Goal: Task Accomplishment & Management: Use online tool/utility

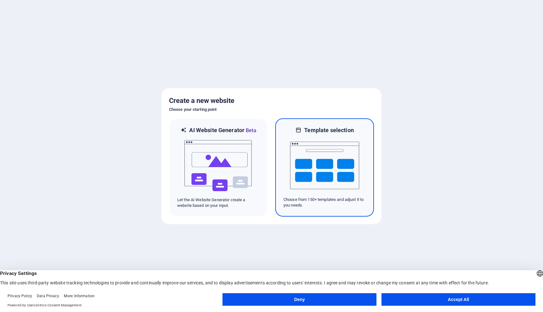
click at [305, 174] on img at bounding box center [324, 165] width 69 height 63
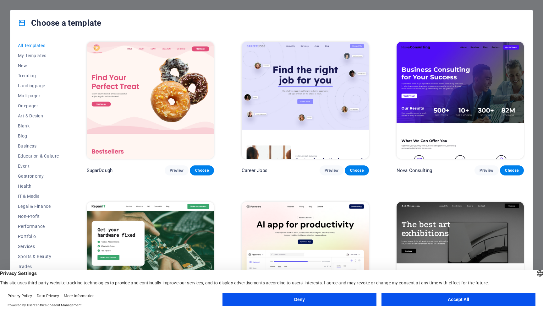
click at [398, 299] on button "Accept All" at bounding box center [458, 299] width 154 height 13
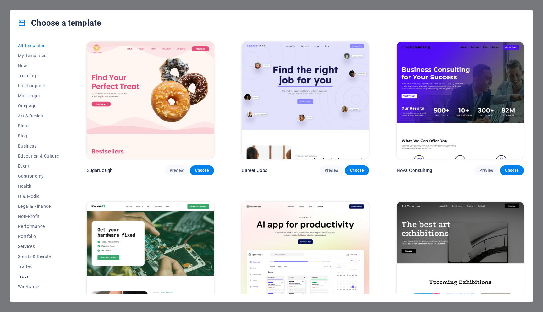
click at [29, 281] on button "Travel" at bounding box center [38, 277] width 41 height 10
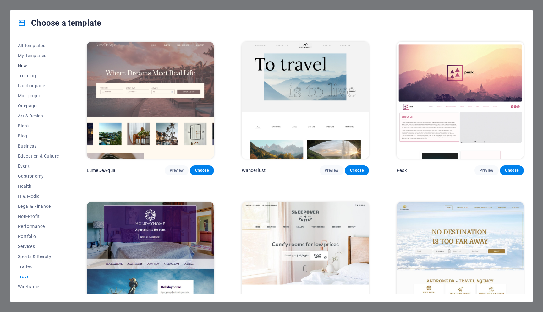
click at [28, 66] on span "New" at bounding box center [38, 65] width 41 height 5
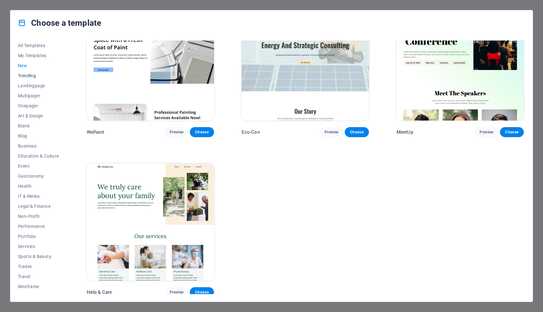
scroll to position [519, 0]
click at [36, 75] on span "Trending" at bounding box center [38, 75] width 41 height 5
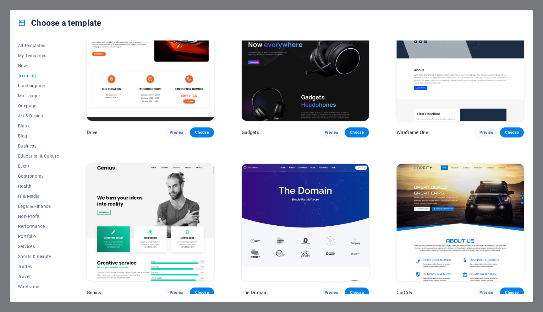
click at [30, 87] on span "Landingpage" at bounding box center [38, 85] width 41 height 5
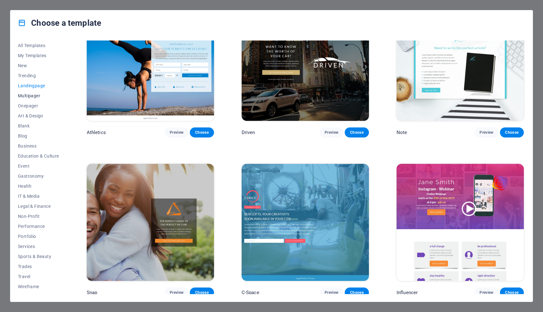
click at [30, 95] on span "Multipager" at bounding box center [38, 95] width 41 height 5
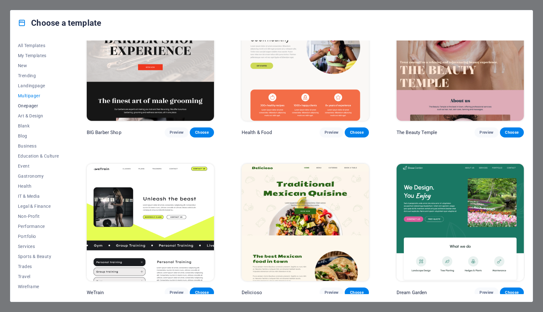
click at [29, 106] on span "Onepager" at bounding box center [38, 105] width 41 height 5
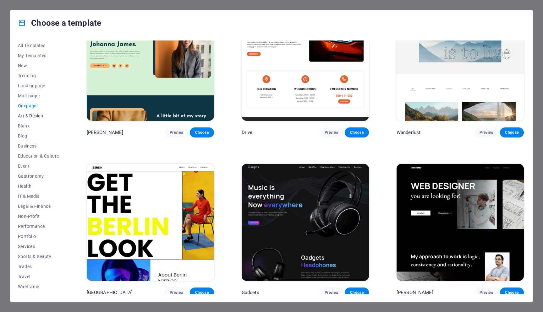
click at [29, 117] on span "Art & Design" at bounding box center [38, 115] width 41 height 5
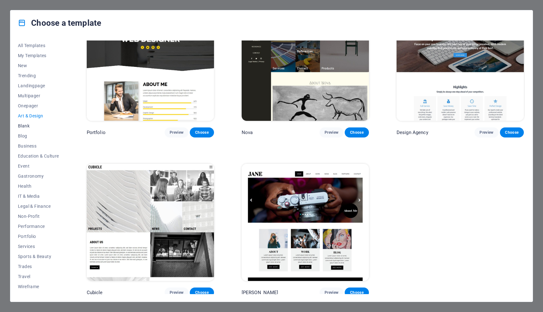
click at [26, 126] on span "Blank" at bounding box center [38, 125] width 41 height 5
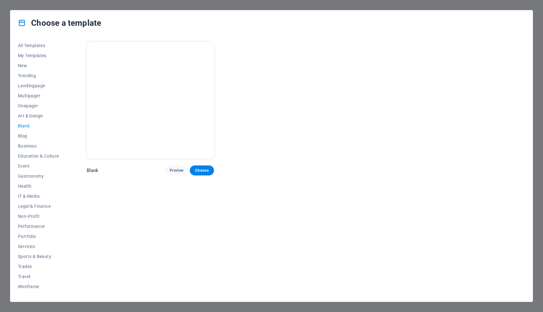
scroll to position [0, 0]
click at [21, 137] on span "Blog" at bounding box center [38, 136] width 41 height 5
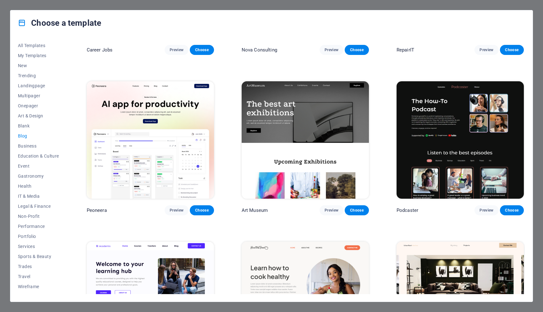
scroll to position [121, 0]
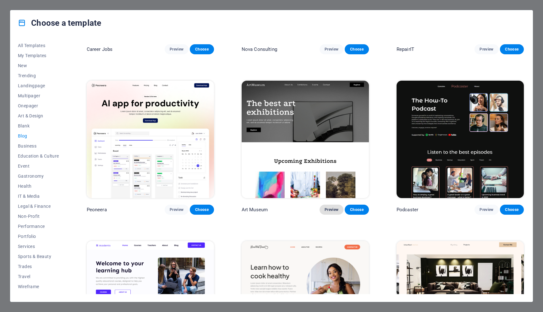
click at [331, 209] on span "Preview" at bounding box center [331, 209] width 14 height 5
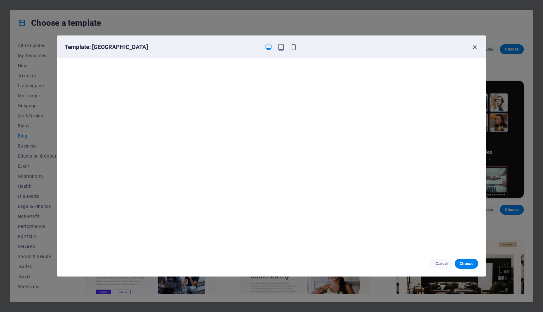
click at [474, 48] on icon "button" at bounding box center [474, 47] width 7 height 7
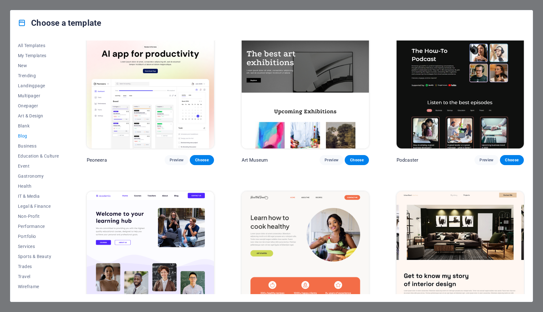
scroll to position [178, 0]
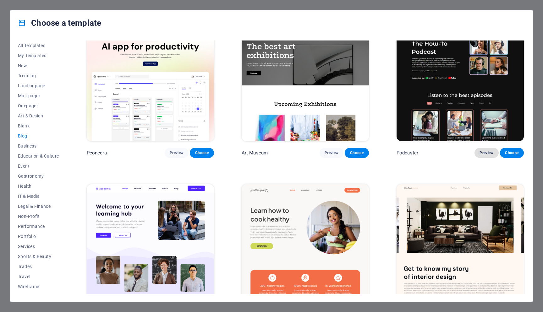
click at [485, 152] on span "Preview" at bounding box center [486, 152] width 14 height 5
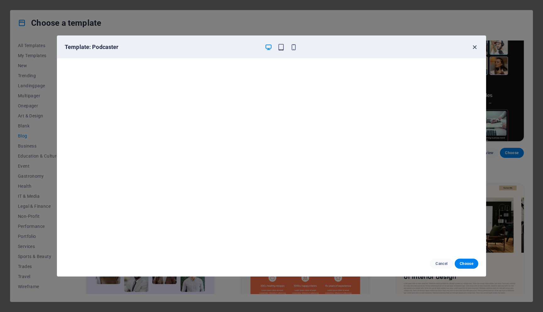
click at [475, 46] on icon "button" at bounding box center [474, 47] width 7 height 7
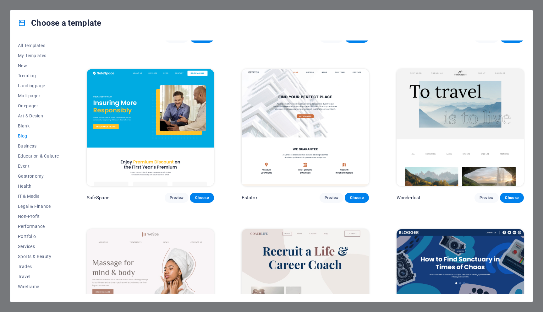
scroll to position [459, 0]
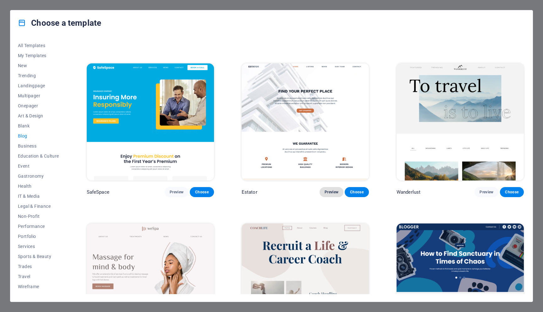
click at [330, 190] on span "Preview" at bounding box center [331, 192] width 14 height 5
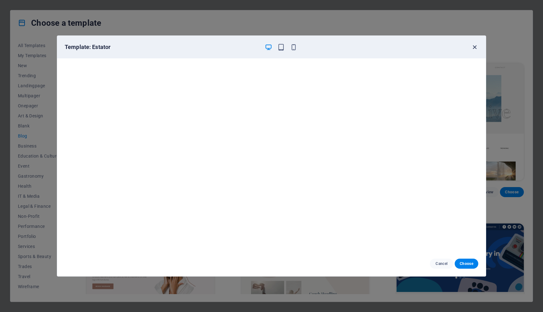
click at [474, 48] on icon "button" at bounding box center [474, 47] width 7 height 7
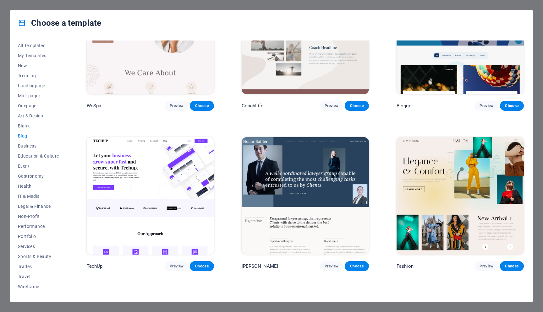
scroll to position [746, 0]
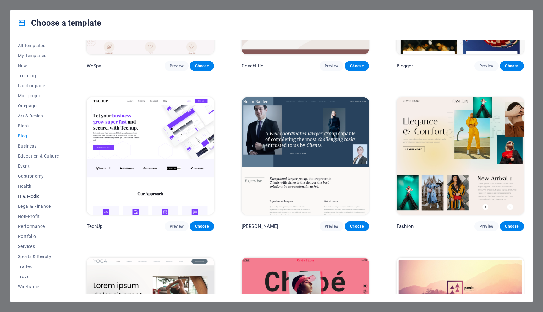
click at [35, 197] on span "IT & Media" at bounding box center [38, 196] width 41 height 5
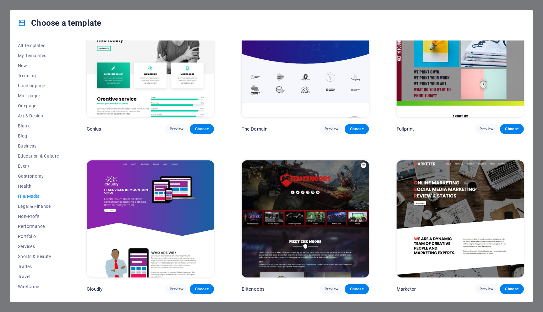
scroll to position [359, 0]
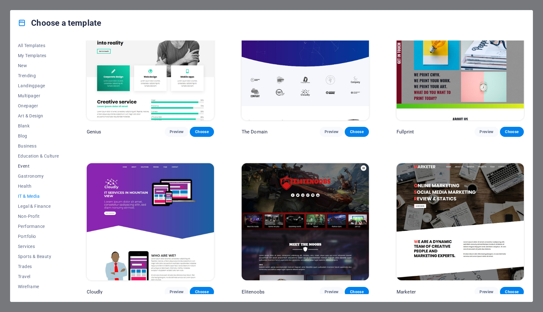
click at [24, 166] on span "Event" at bounding box center [38, 166] width 41 height 5
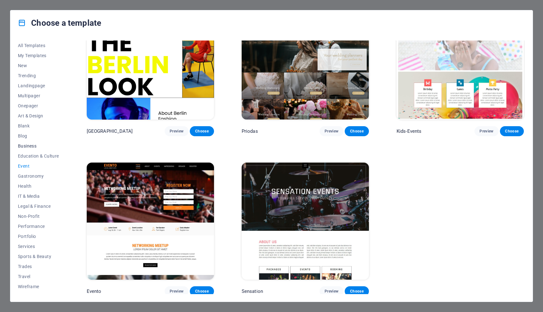
click at [30, 149] on button "Business" at bounding box center [38, 146] width 41 height 10
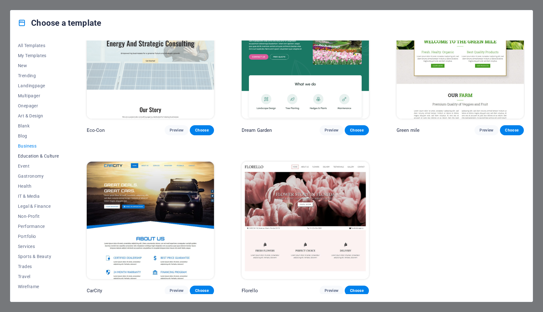
click at [29, 157] on span "Education & Culture" at bounding box center [38, 156] width 41 height 5
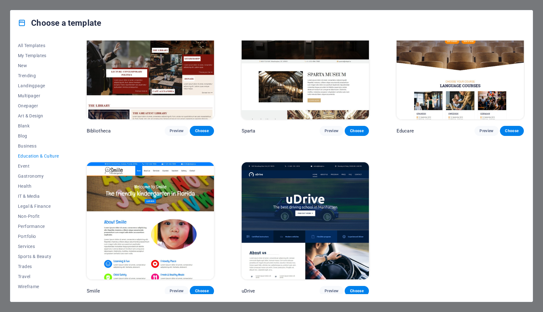
scroll to position [200, 0]
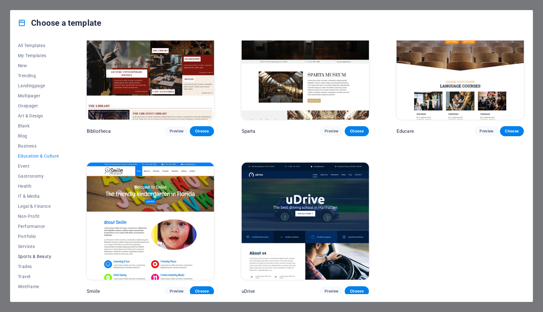
click at [32, 255] on span "Sports & Beauty" at bounding box center [38, 256] width 41 height 5
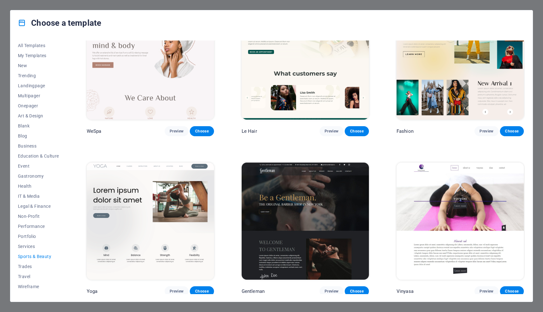
click at [324, 215] on img at bounding box center [305, 221] width 127 height 117
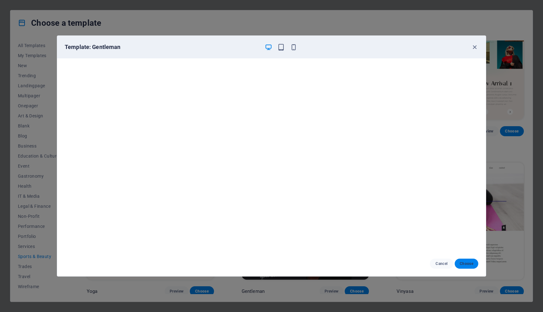
click at [463, 265] on span "Choose" at bounding box center [467, 263] width 14 height 5
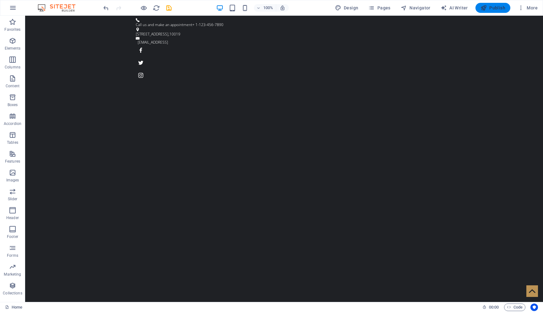
click at [498, 8] on span "Publish" at bounding box center [492, 8] width 25 height 6
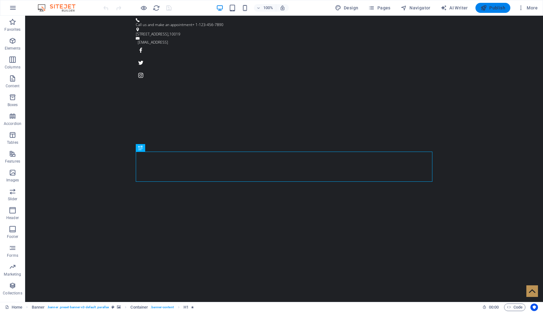
click at [489, 11] on span "Publish" at bounding box center [492, 8] width 25 height 6
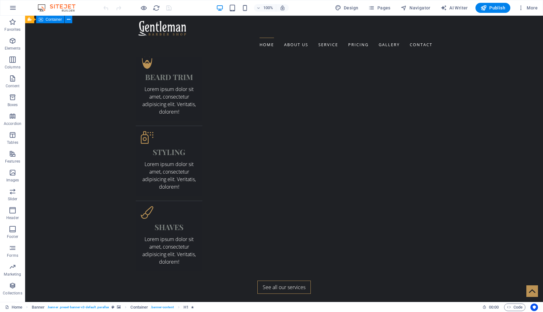
scroll to position [1285, 0]
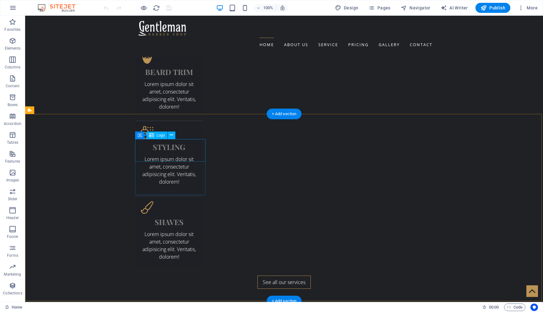
select select "%"
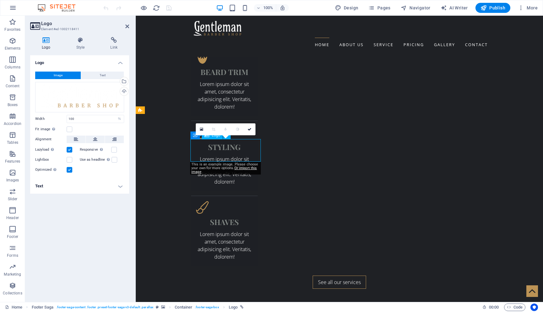
drag, startPoint x: 202, startPoint y: 150, endPoint x: 209, endPoint y: 159, distance: 11.9
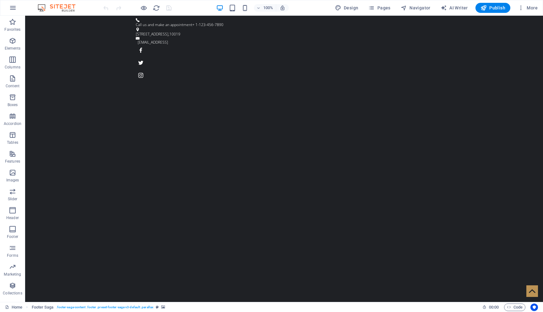
scroll to position [0, 0]
click at [64, 11] on img at bounding box center [59, 8] width 47 height 8
click at [53, 8] on img at bounding box center [59, 8] width 47 height 8
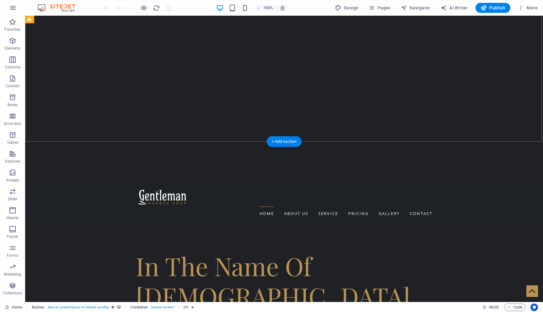
scroll to position [206, 0]
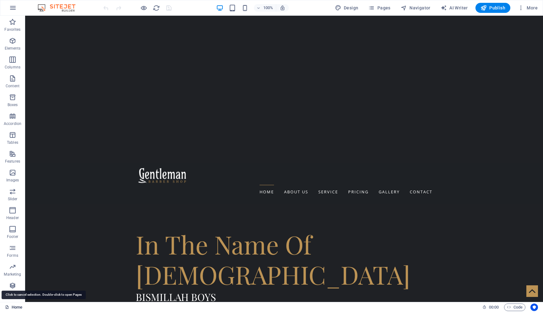
click at [14, 308] on link "Home" at bounding box center [13, 308] width 17 height 8
click at [17, 305] on link "Home" at bounding box center [13, 308] width 17 height 8
click at [458, 7] on span "AI Writer" at bounding box center [453, 8] width 27 height 6
select select "English"
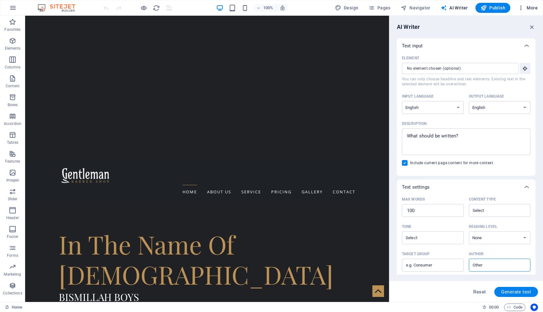
click at [529, 8] on span "More" at bounding box center [528, 8] width 20 height 6
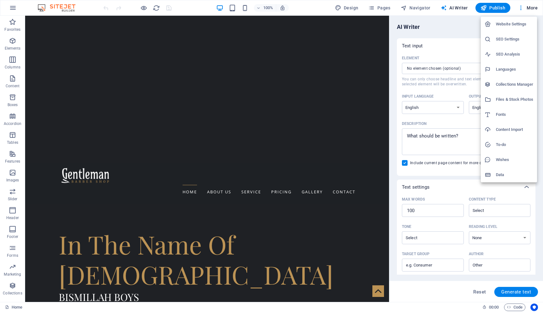
click at [521, 25] on h6 "Website Settings" at bounding box center [514, 24] width 37 height 8
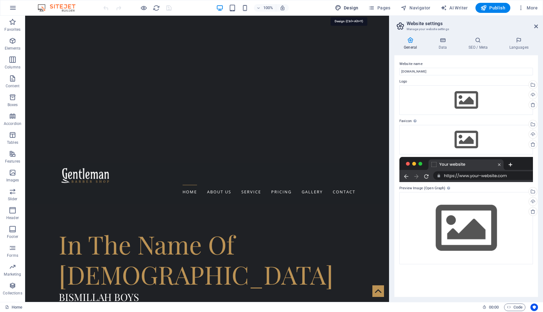
click at [352, 6] on span "Design" at bounding box center [347, 8] width 24 height 6
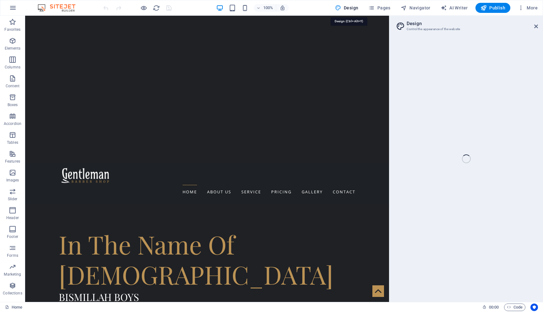
select select "ease-in-out"
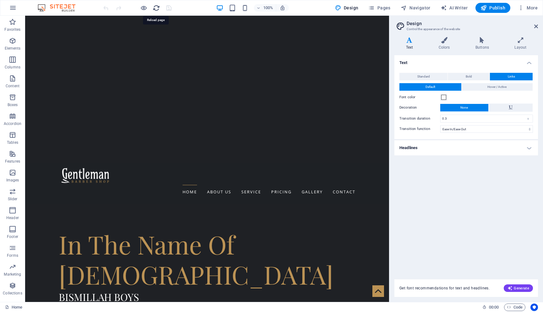
click at [156, 9] on icon "reload" at bounding box center [156, 7] width 7 height 7
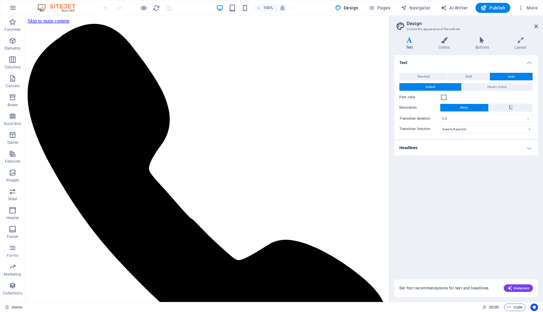
scroll to position [0, 0]
click at [11, 7] on icon "button" at bounding box center [13, 8] width 8 height 8
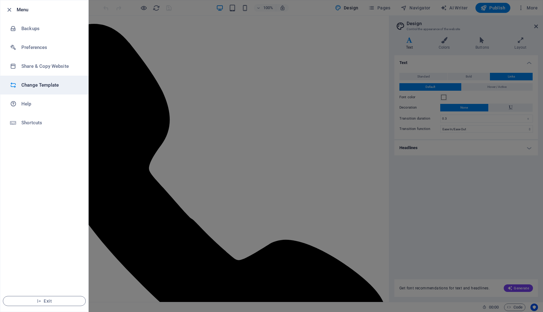
click at [45, 84] on h6 "Change Template" at bounding box center [50, 85] width 58 height 8
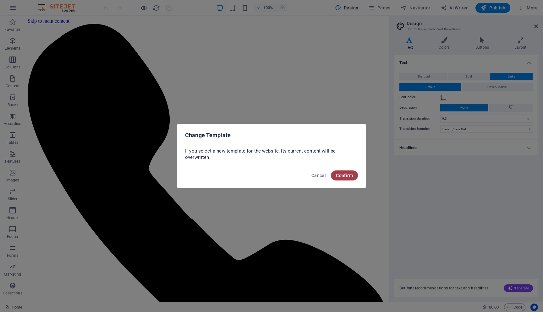
click at [355, 176] on button "Confirm" at bounding box center [344, 176] width 27 height 10
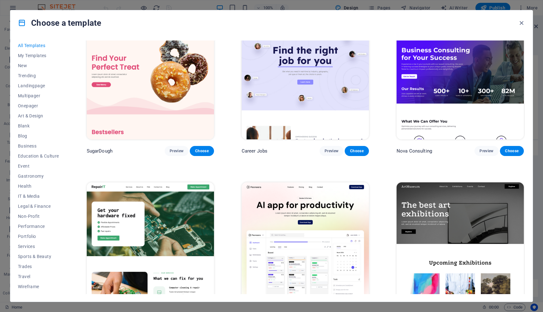
scroll to position [21, 0]
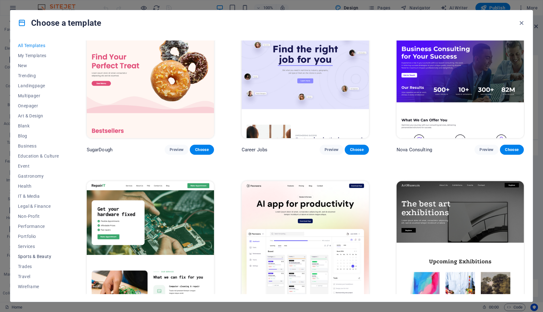
click at [41, 257] on span "Sports & Beauty" at bounding box center [38, 256] width 41 height 5
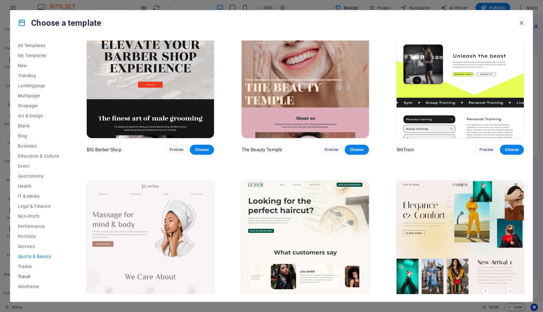
click at [35, 275] on span "Travel" at bounding box center [38, 276] width 41 height 5
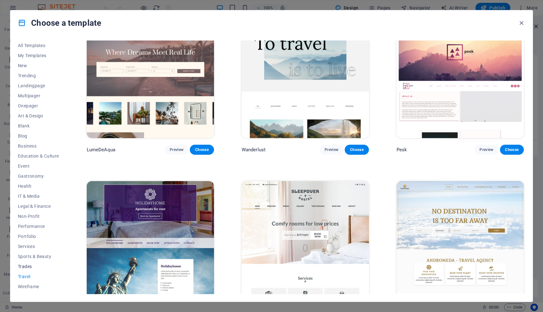
click at [35, 264] on span "Trades" at bounding box center [38, 266] width 41 height 5
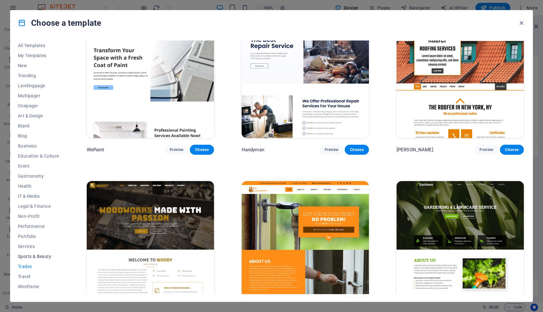
click at [36, 255] on span "Sports & Beauty" at bounding box center [38, 256] width 41 height 5
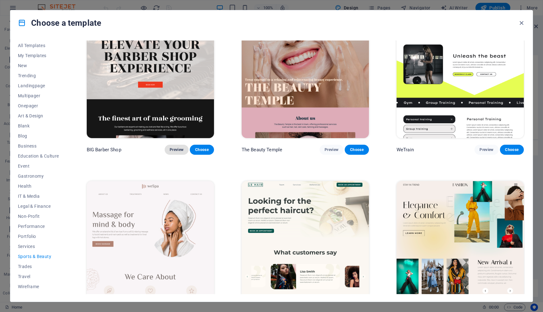
click at [177, 150] on span "Preview" at bounding box center [177, 149] width 14 height 5
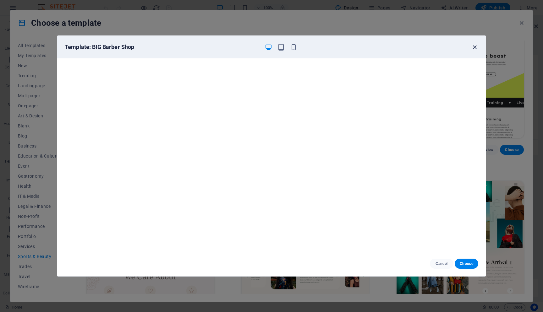
click at [473, 48] on icon "button" at bounding box center [474, 47] width 7 height 7
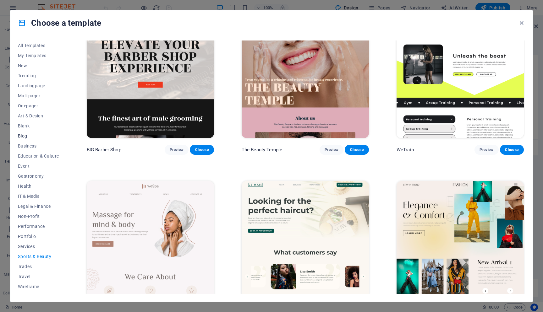
click at [27, 137] on span "Blog" at bounding box center [38, 136] width 41 height 5
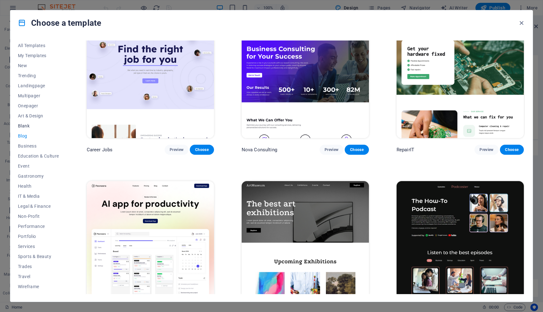
click at [28, 121] on button "Blank" at bounding box center [38, 126] width 41 height 10
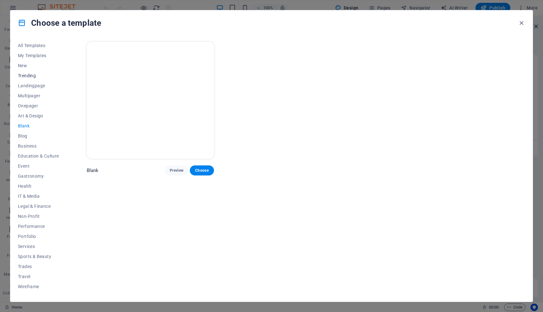
click at [27, 77] on span "Trending" at bounding box center [38, 75] width 41 height 5
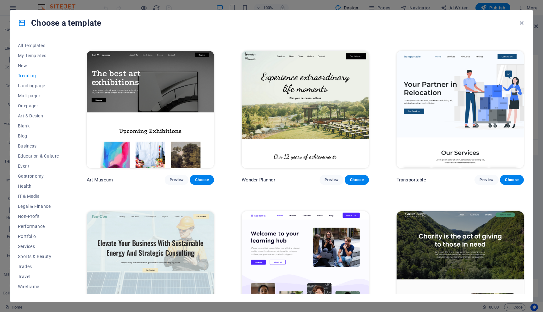
scroll to position [136, 0]
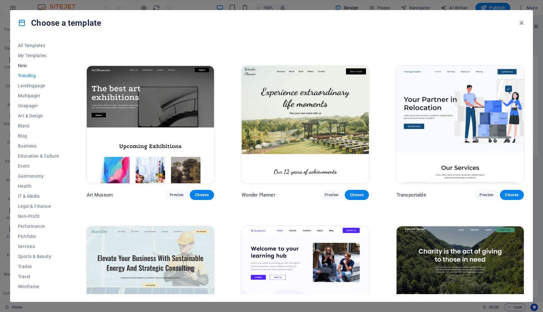
click at [25, 65] on span "New" at bounding box center [38, 65] width 41 height 5
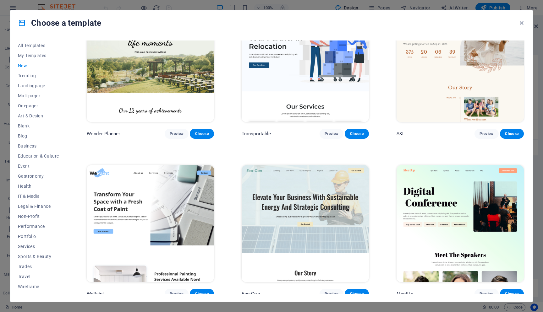
scroll to position [366, 0]
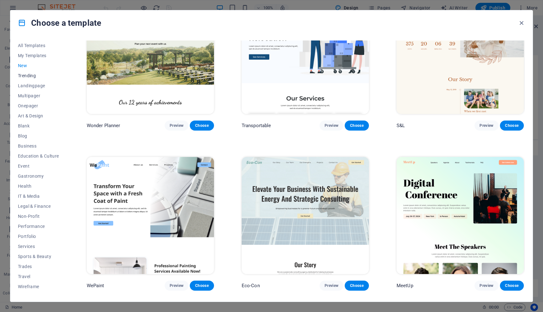
click at [37, 74] on span "Trending" at bounding box center [38, 75] width 41 height 5
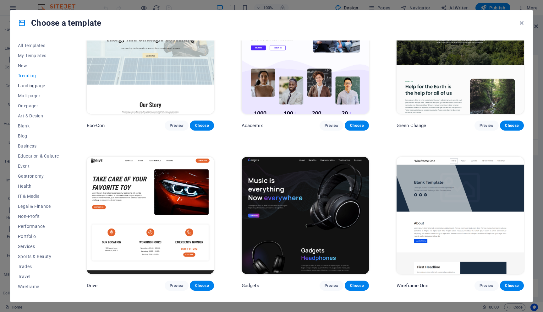
click at [30, 84] on span "Landingpage" at bounding box center [38, 85] width 41 height 5
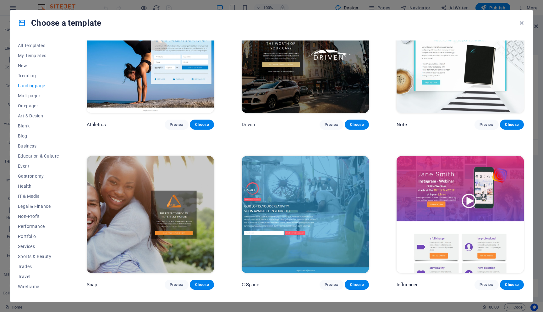
scroll to position [278, 0]
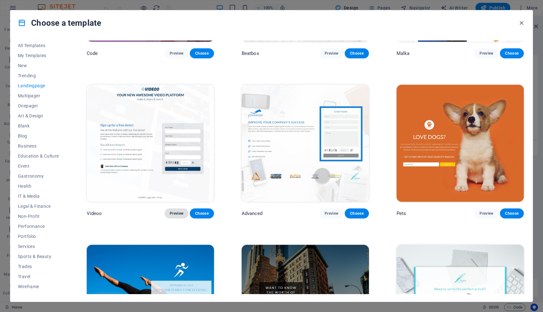
click at [173, 211] on span "Preview" at bounding box center [177, 213] width 14 height 5
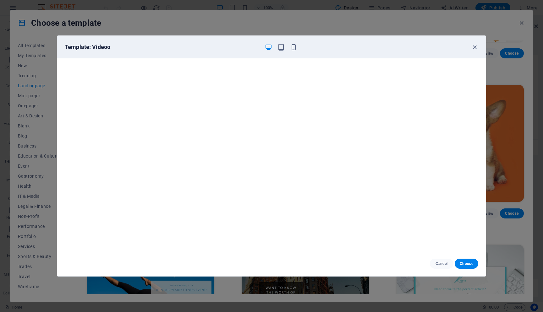
scroll to position [2, 0]
click at [473, 48] on icon "button" at bounding box center [474, 47] width 7 height 7
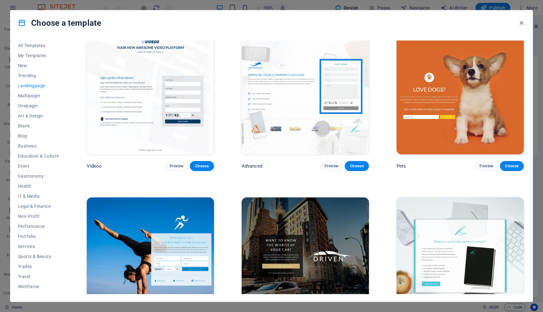
scroll to position [322, 0]
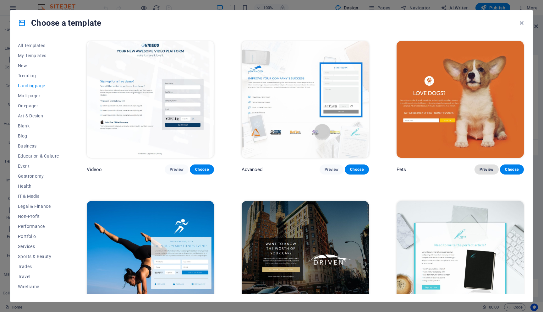
click at [480, 167] on span "Preview" at bounding box center [486, 169] width 14 height 5
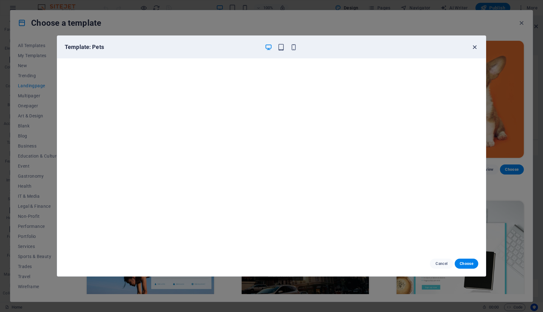
click at [475, 48] on icon "button" at bounding box center [474, 47] width 7 height 7
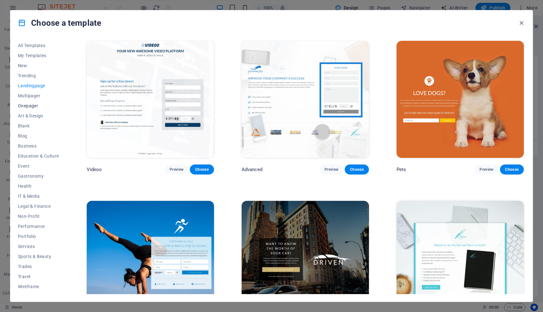
click at [33, 107] on span "Onepager" at bounding box center [38, 105] width 41 height 5
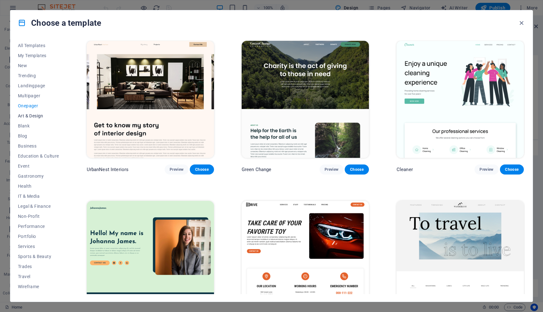
click at [32, 115] on span "Art & Design" at bounding box center [38, 115] width 41 height 5
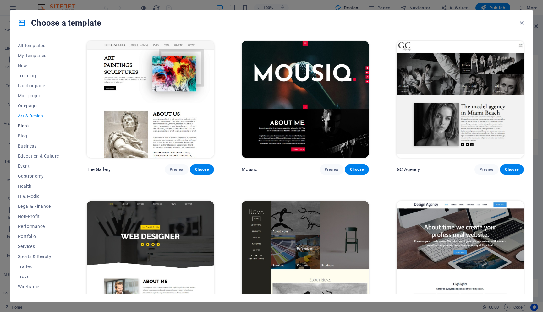
click at [28, 128] on span "Blank" at bounding box center [38, 125] width 41 height 5
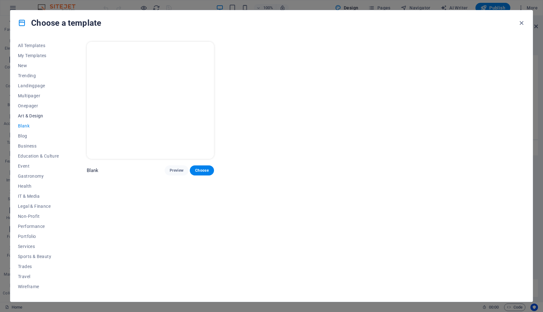
click at [29, 117] on span "Art & Design" at bounding box center [38, 115] width 41 height 5
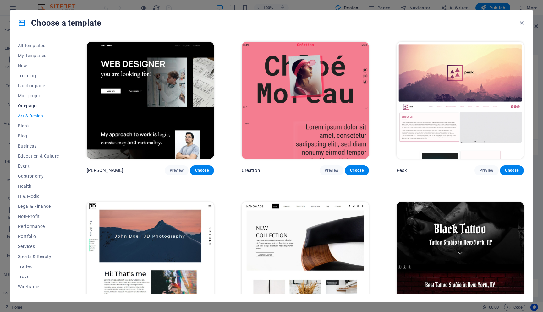
click at [29, 108] on span "Onepager" at bounding box center [38, 105] width 41 height 5
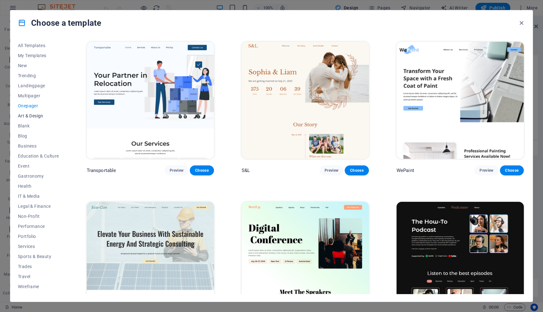
click at [30, 115] on span "Art & Design" at bounding box center [38, 115] width 41 height 5
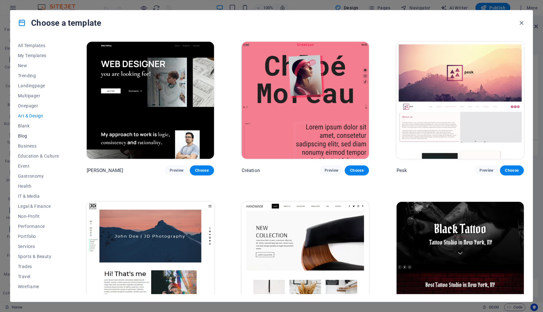
click at [26, 131] on button "Blog" at bounding box center [38, 136] width 41 height 10
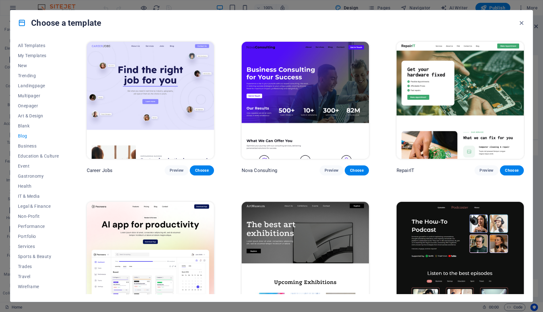
click at [24, 140] on button "Blog" at bounding box center [38, 136] width 41 height 10
click at [28, 93] on span "Multipager" at bounding box center [38, 95] width 41 height 5
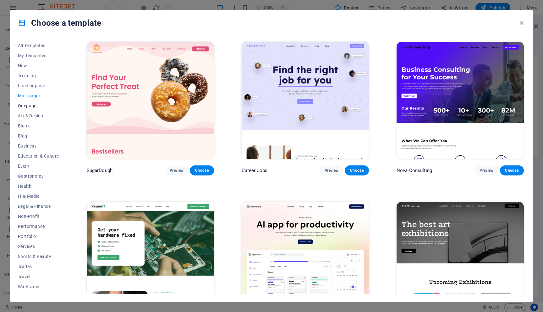
click at [29, 103] on button "Onepager" at bounding box center [38, 106] width 41 height 10
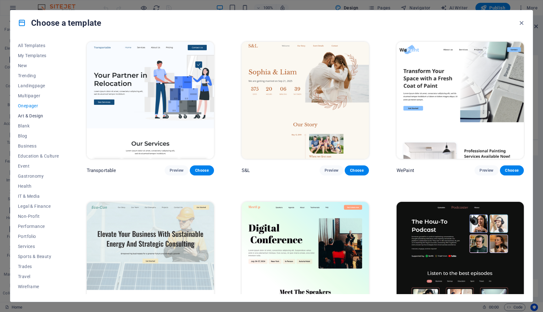
click at [30, 113] on button "Art & Design" at bounding box center [38, 116] width 41 height 10
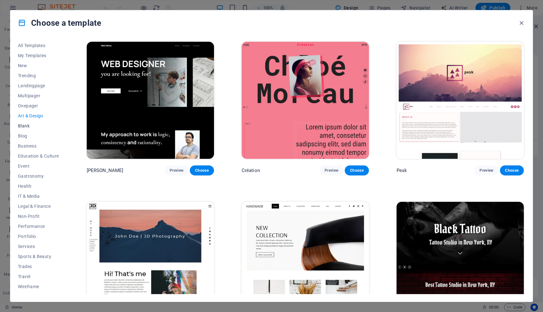
click at [30, 123] on button "Blank" at bounding box center [38, 126] width 41 height 10
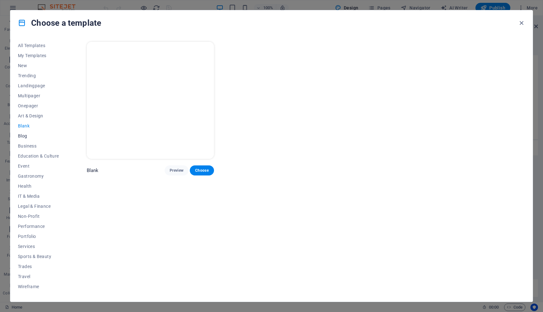
click at [26, 137] on span "Blog" at bounding box center [38, 136] width 41 height 5
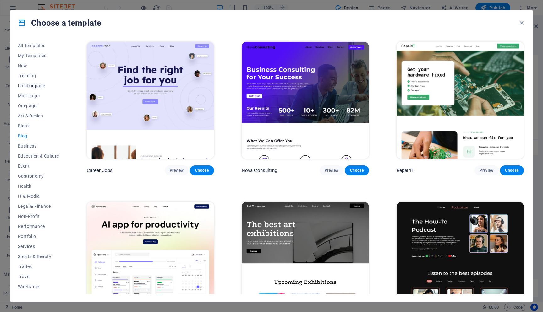
click at [31, 84] on span "Landingpage" at bounding box center [38, 85] width 41 height 5
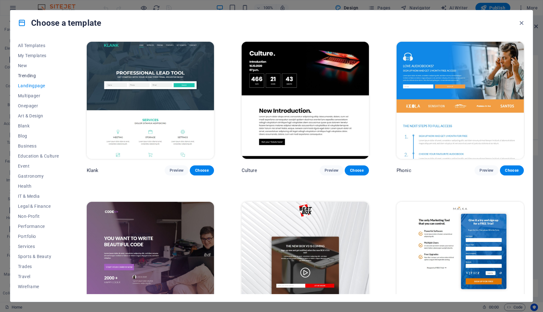
click at [30, 71] on button "Trending" at bounding box center [38, 76] width 41 height 10
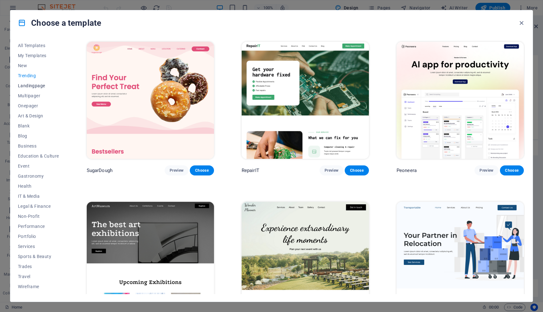
click at [30, 83] on button "Landingpage" at bounding box center [38, 86] width 41 height 10
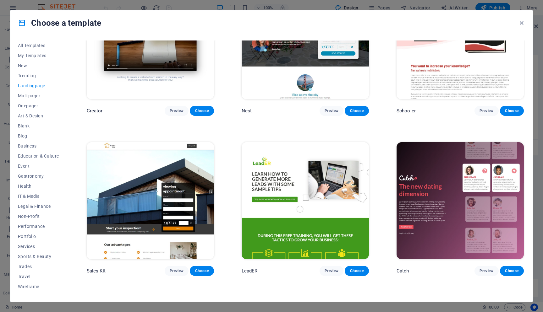
scroll to position [867, 0]
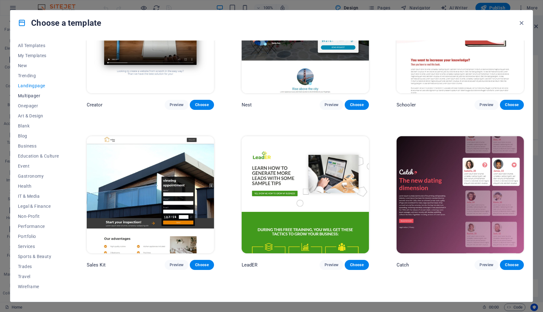
click at [25, 96] on span "Multipager" at bounding box center [38, 95] width 41 height 5
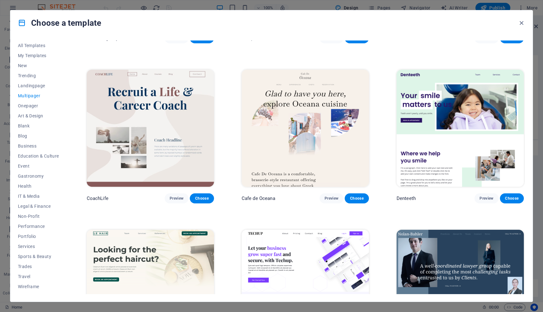
scroll to position [1262, 0]
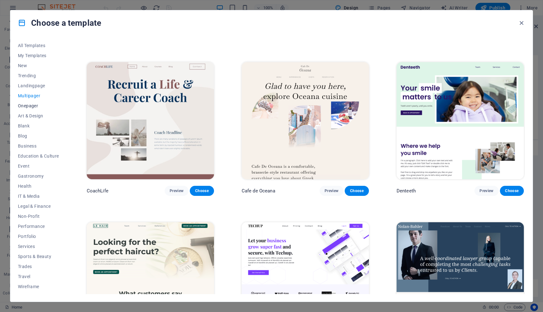
click at [24, 107] on span "Onepager" at bounding box center [38, 105] width 41 height 5
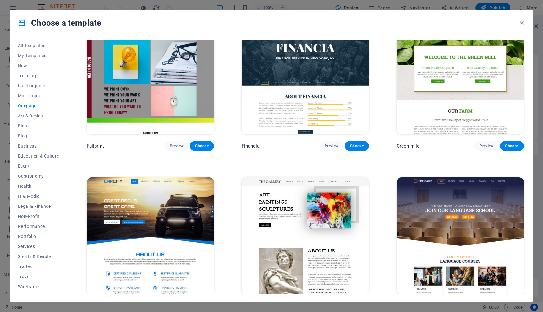
scroll to position [1796, 0]
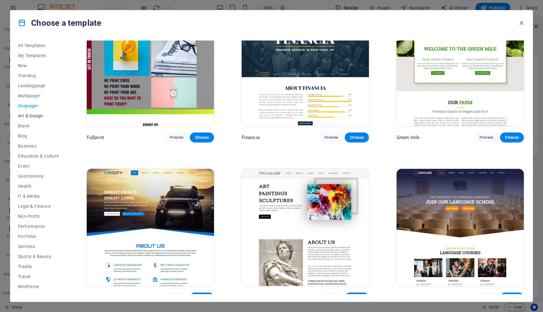
click at [34, 117] on span "Art & Design" at bounding box center [38, 115] width 41 height 5
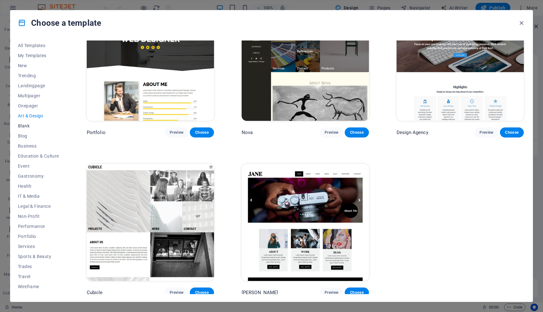
click at [26, 128] on span "Blank" at bounding box center [38, 125] width 41 height 5
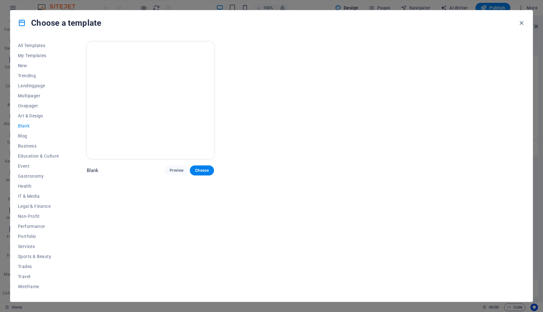
scroll to position [0, 0]
click at [24, 136] on span "Blog" at bounding box center [38, 136] width 41 height 5
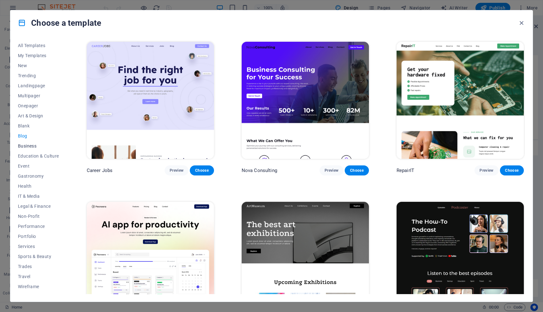
click at [26, 144] on span "Business" at bounding box center [38, 146] width 41 height 5
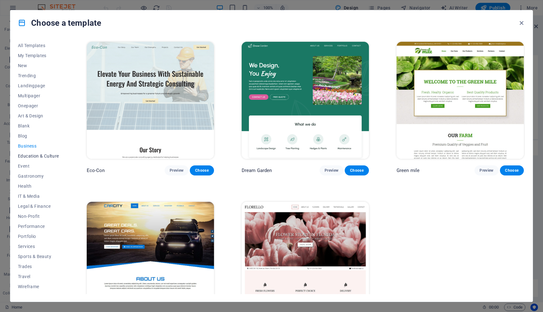
click at [27, 156] on span "Education & Culture" at bounding box center [38, 156] width 41 height 5
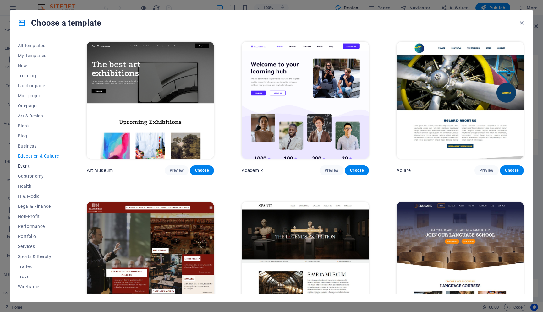
click at [26, 168] on span "Event" at bounding box center [38, 166] width 41 height 5
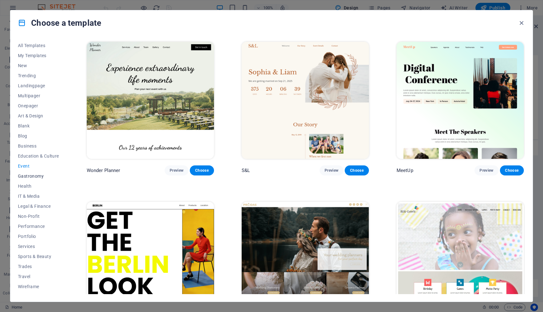
click at [28, 174] on span "Gastronomy" at bounding box center [38, 176] width 41 height 5
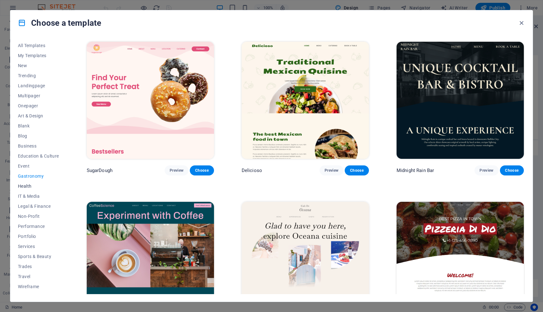
click at [29, 185] on span "Health" at bounding box center [38, 186] width 41 height 5
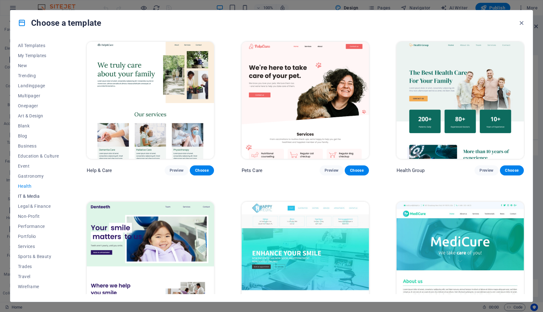
click at [29, 195] on span "IT & Media" at bounding box center [38, 196] width 41 height 5
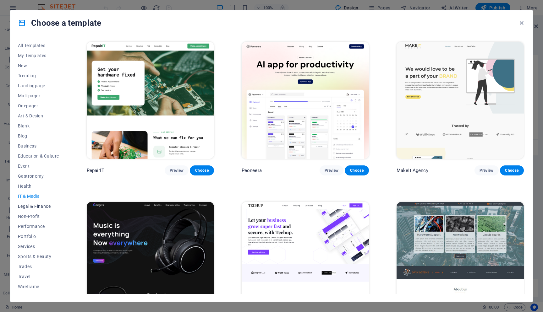
click at [29, 205] on span "Legal & Finance" at bounding box center [38, 206] width 41 height 5
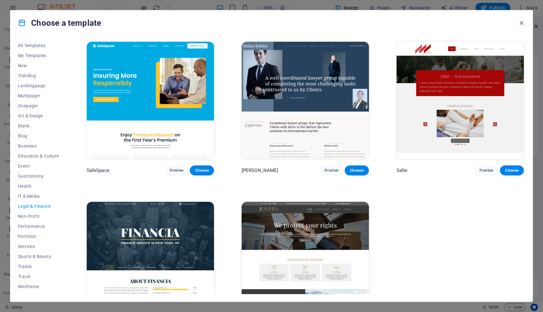
click at [109, 228] on img at bounding box center [150, 260] width 127 height 117
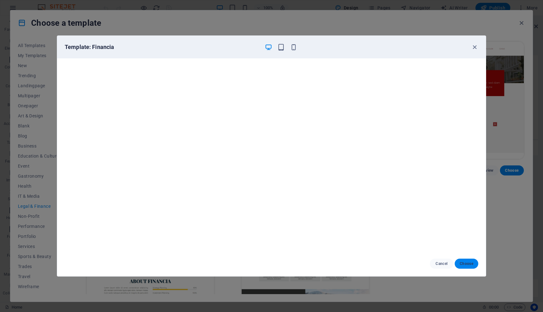
click at [472, 265] on span "Choose" at bounding box center [467, 263] width 14 height 5
